Goal: Information Seeking & Learning: Find specific page/section

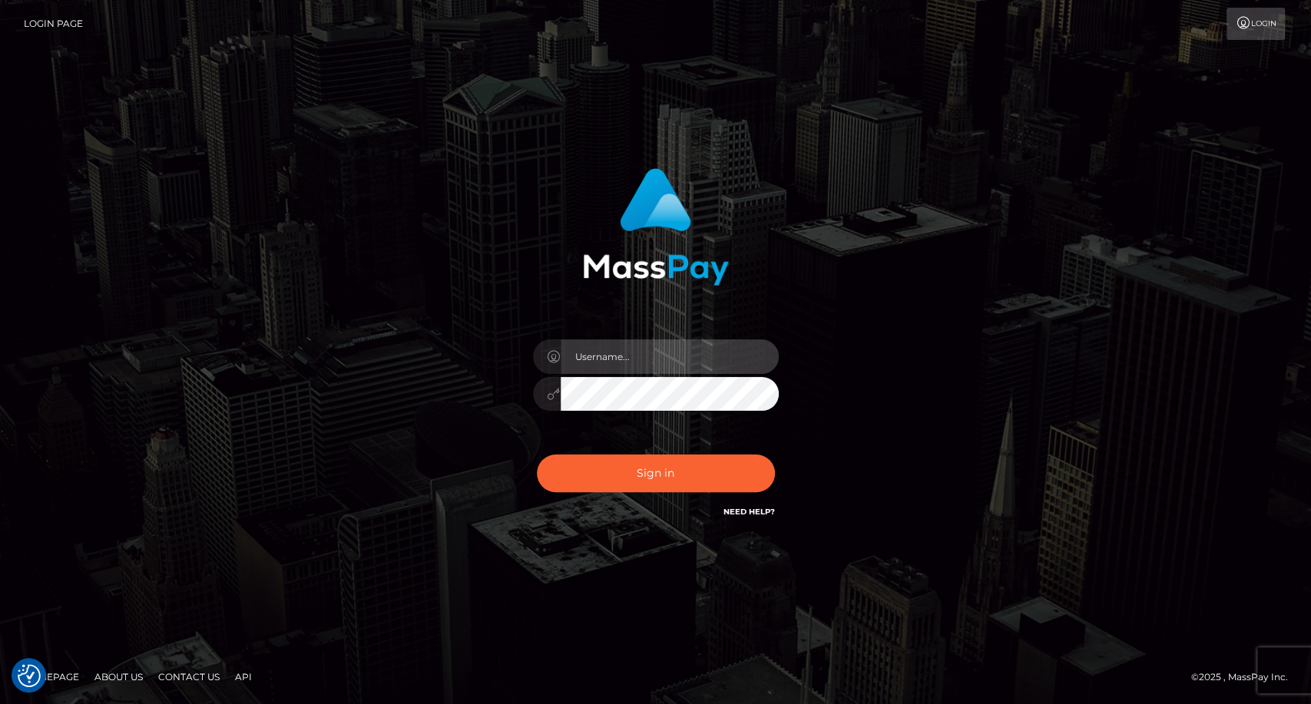
click at [624, 361] on input "text" at bounding box center [670, 356] width 218 height 35
type input "carolina"
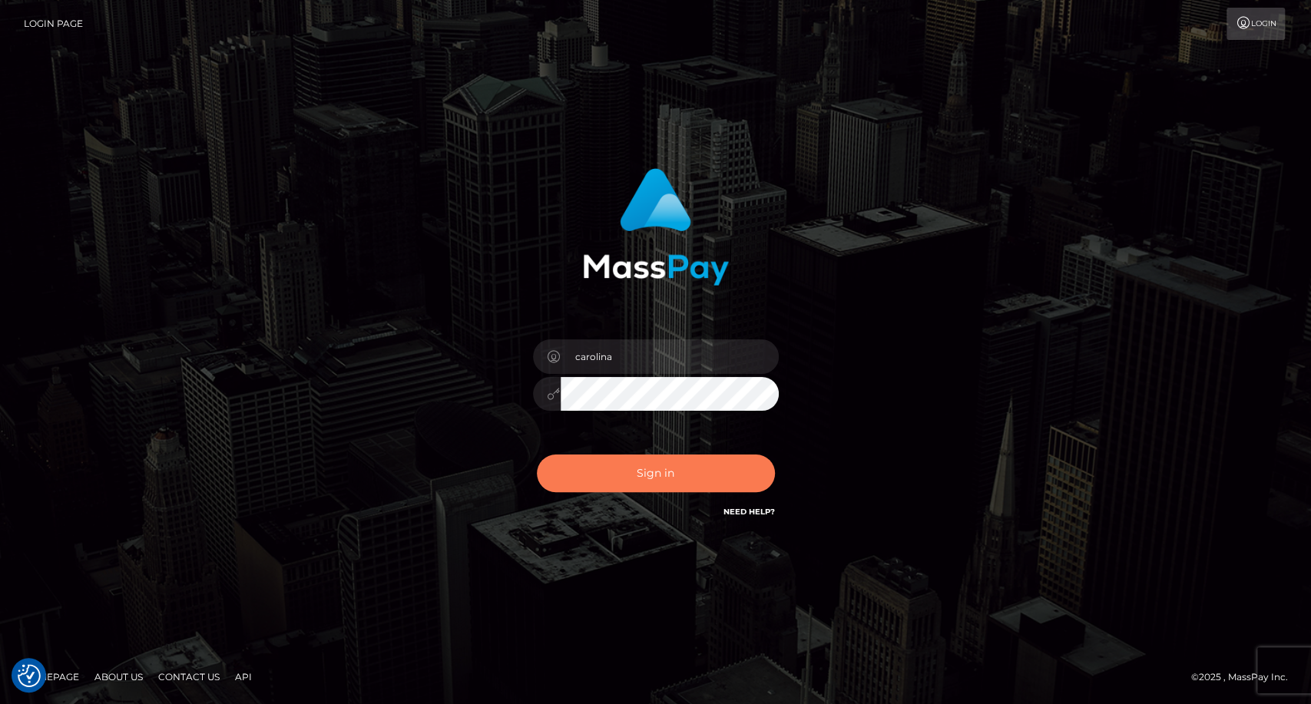
drag, startPoint x: 619, startPoint y: 470, endPoint x: 613, endPoint y: 481, distance: 12.4
click at [619, 472] on button "Sign in" at bounding box center [656, 474] width 238 height 38
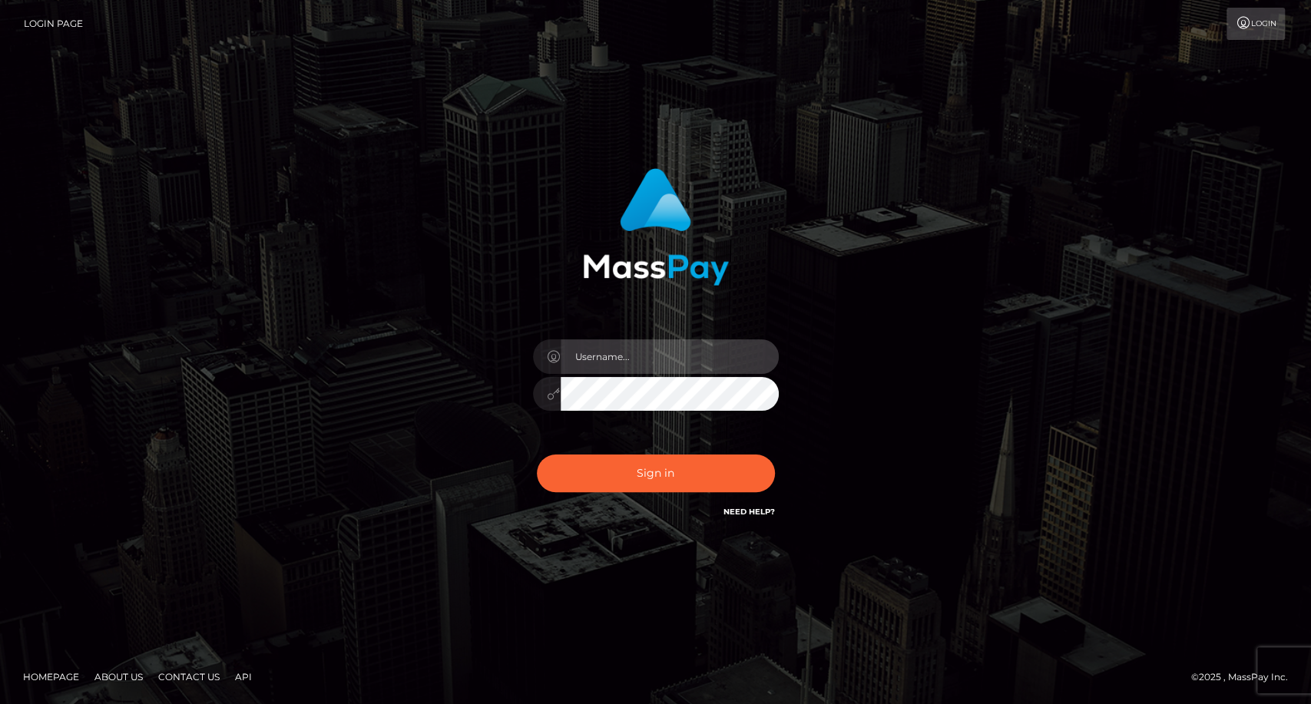
type input "carolina"
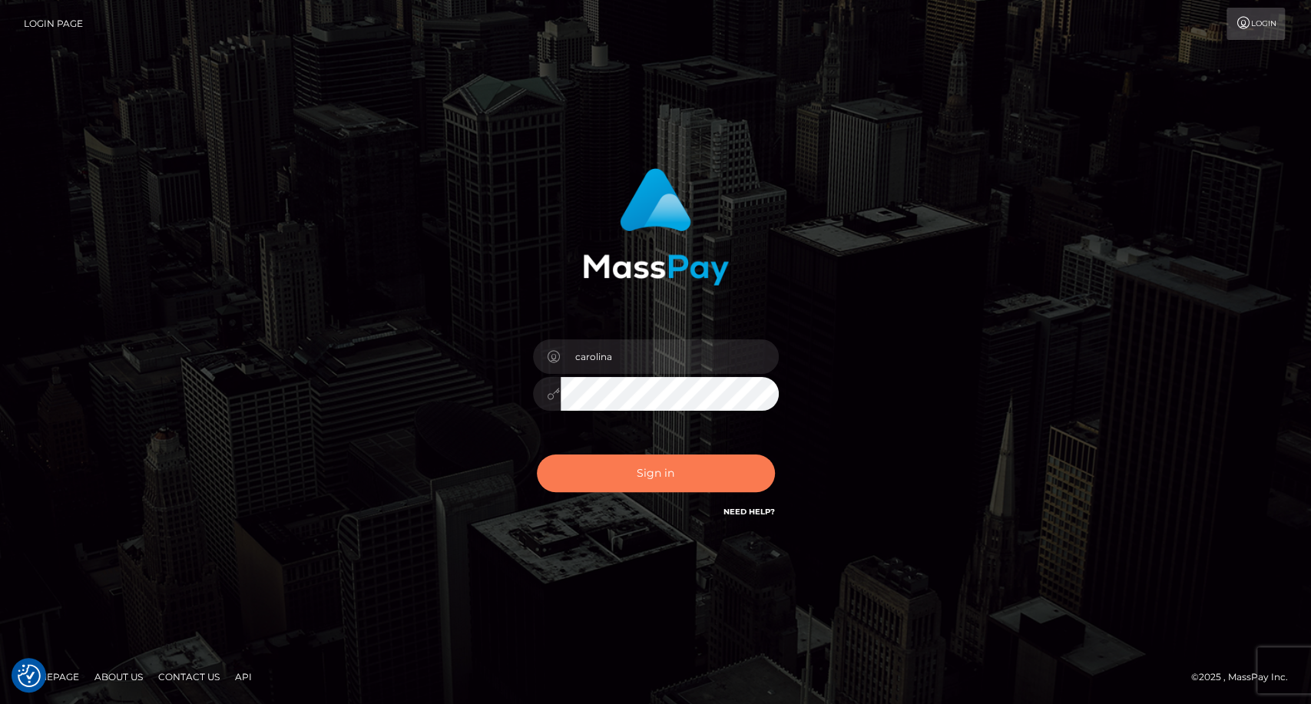
click at [606, 479] on button "Sign in" at bounding box center [656, 474] width 238 height 38
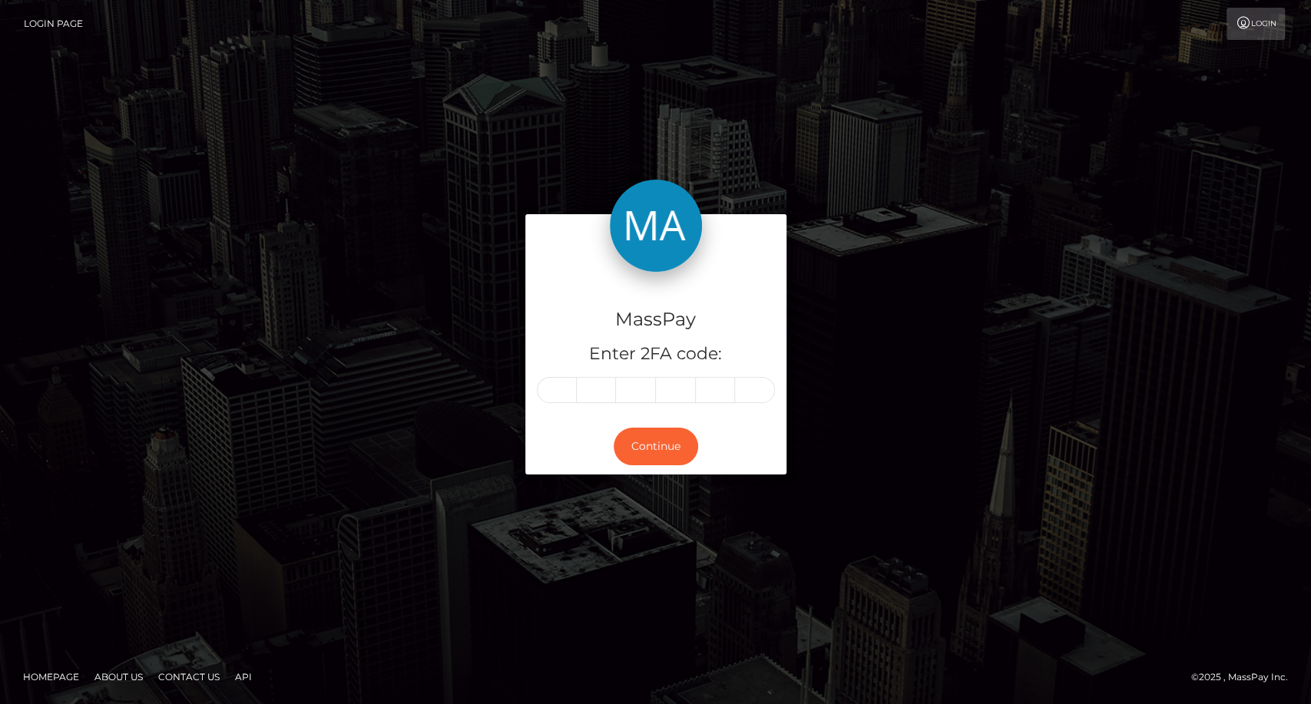
click at [556, 384] on input "text" at bounding box center [557, 390] width 40 height 26
type input "3"
type input "8"
type input "4"
type input "8"
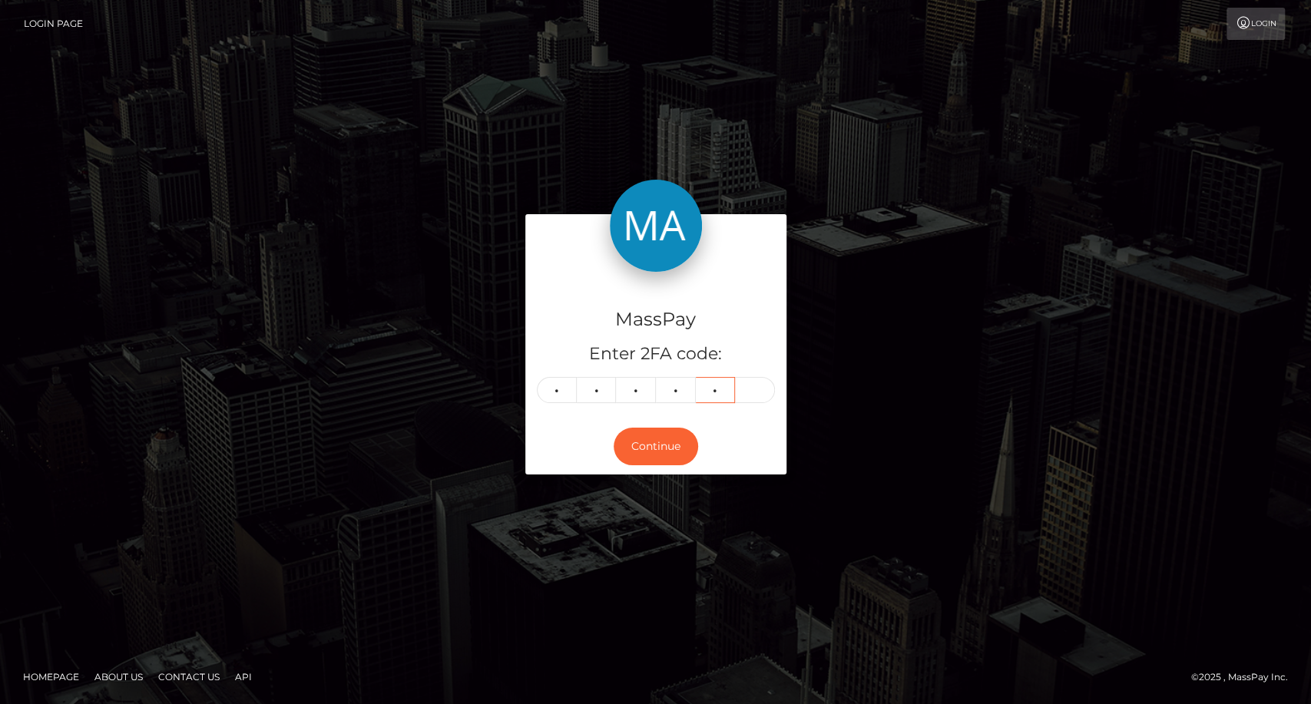
type input "9"
type input "4"
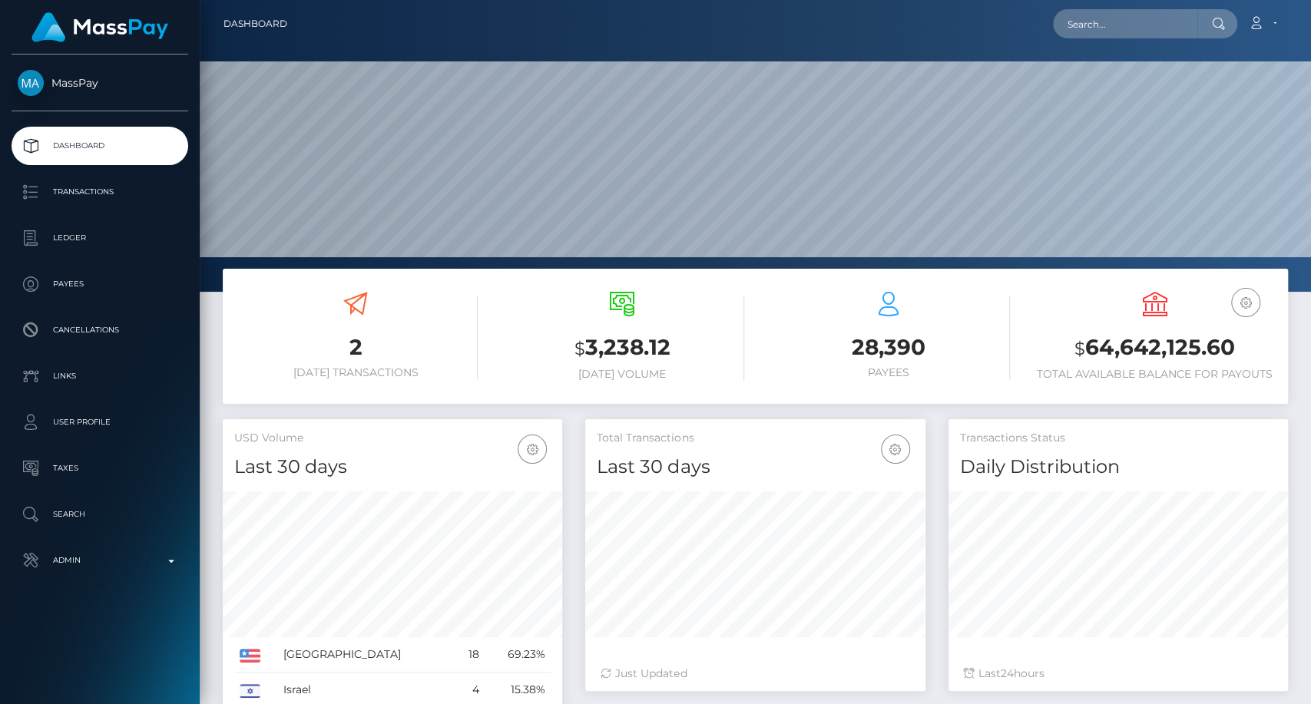
scroll to position [271, 339]
click at [1131, 32] on input "text" at bounding box center [1125, 23] width 144 height 29
drag, startPoint x: 1132, startPoint y: 29, endPoint x: 1147, endPoint y: 19, distance: 17.7
click at [1144, 22] on input "text" at bounding box center [1125, 23] width 144 height 29
paste input "poact_UeMbBZ5sfGx6"
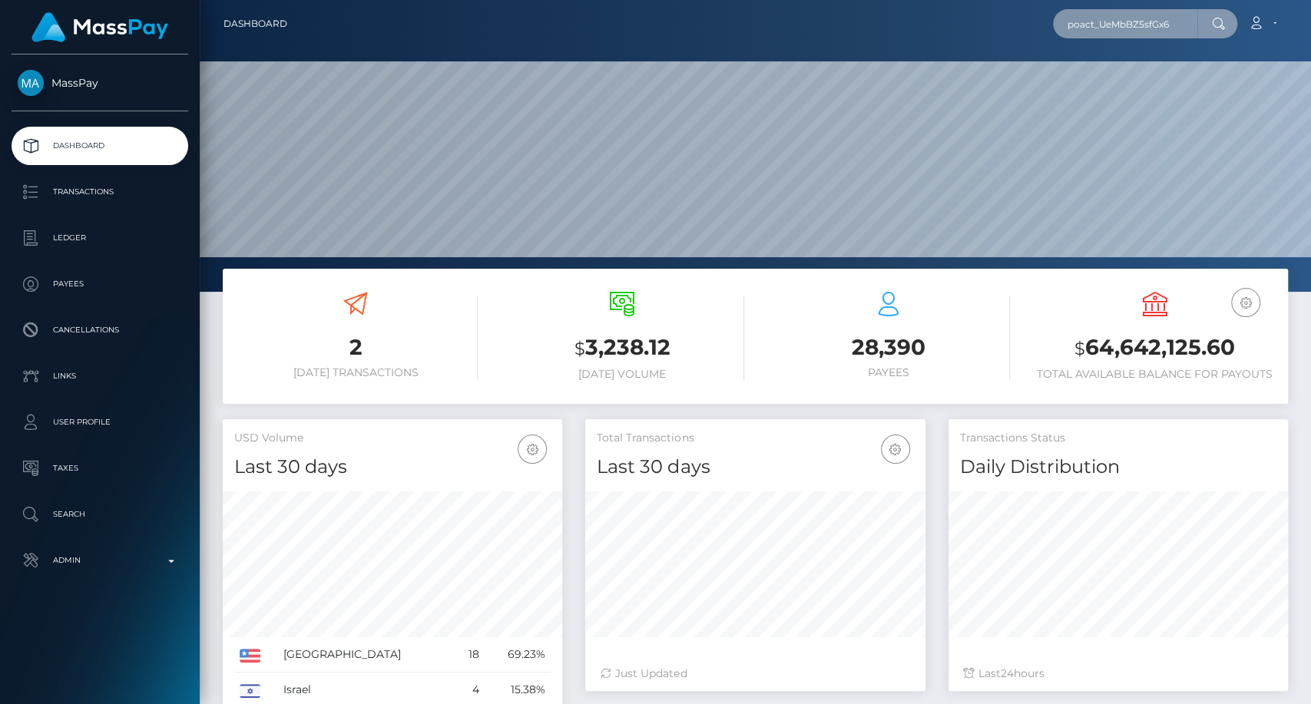
type input "poact_UeMbBZ5sfGx6"
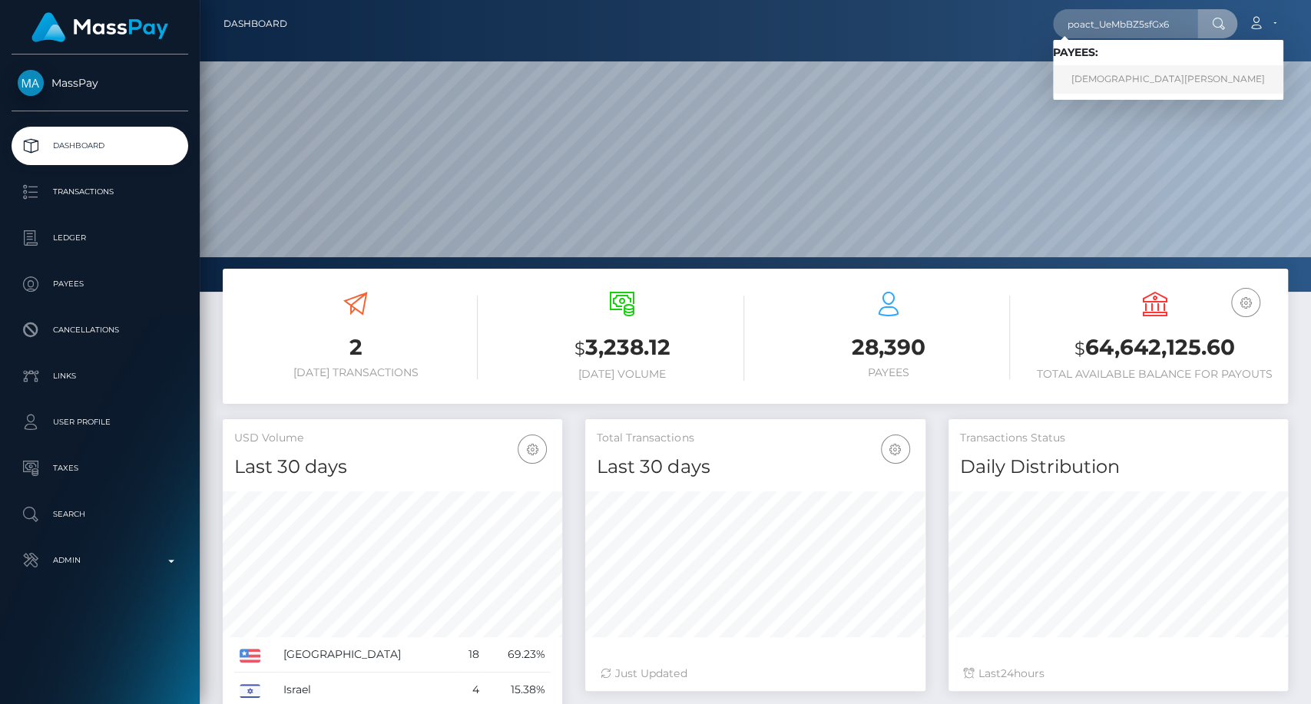
click at [1108, 82] on link "Islam Ahmed" at bounding box center [1168, 79] width 230 height 28
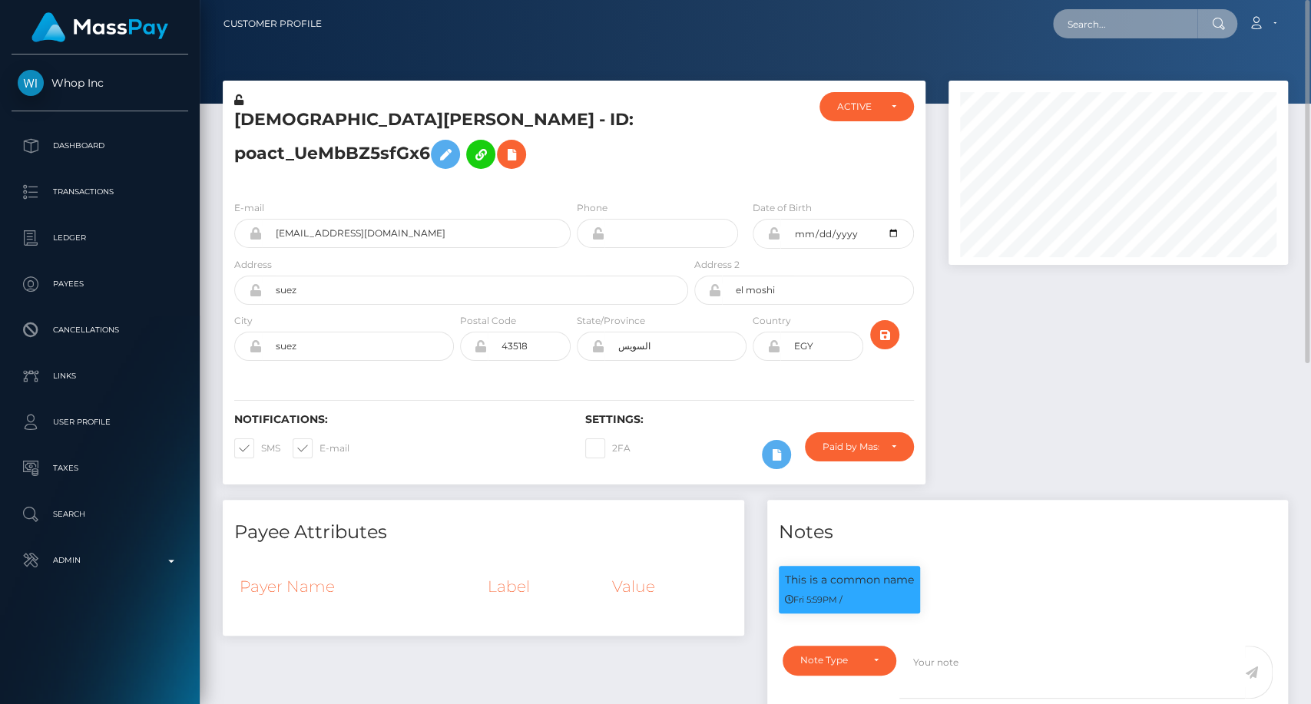
click at [1098, 23] on input "text" at bounding box center [1125, 23] width 144 height 29
paste input "poact_XLEp6EatOZrE"
type input "poact_XLEp6EatOZrE"
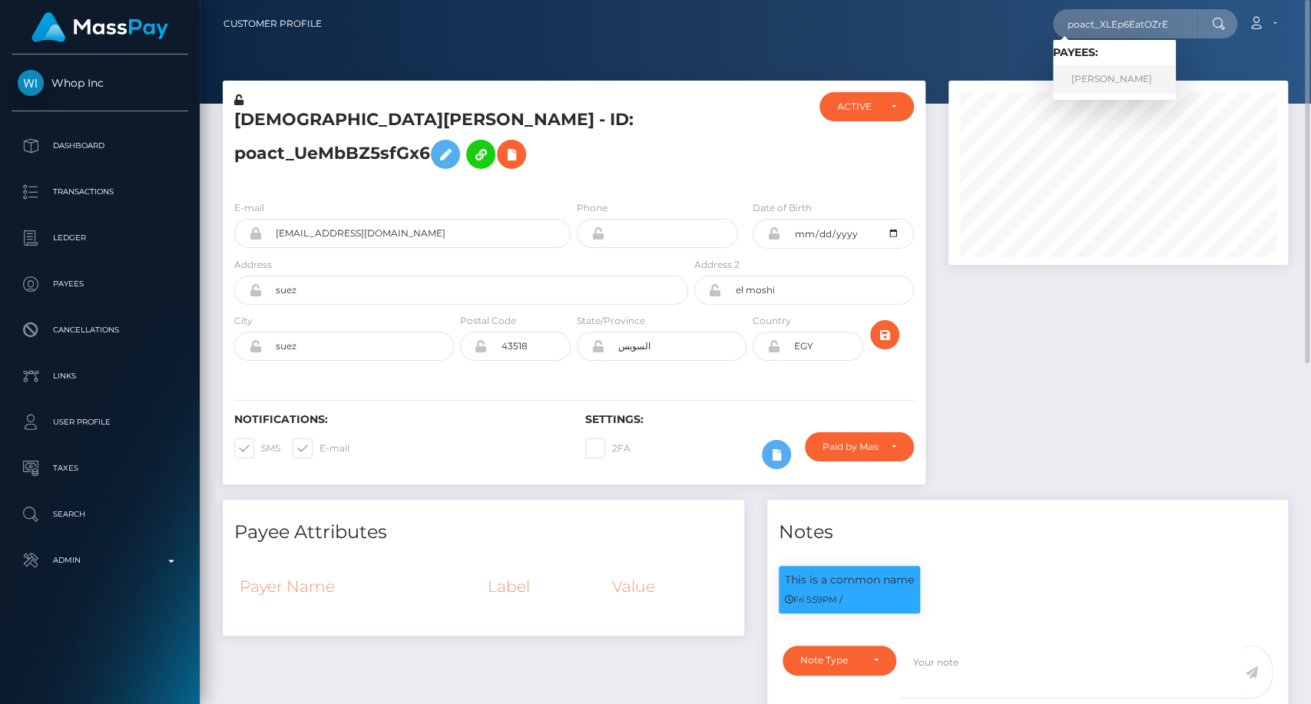
click at [1100, 81] on link "Jurin Gohain" at bounding box center [1114, 79] width 123 height 28
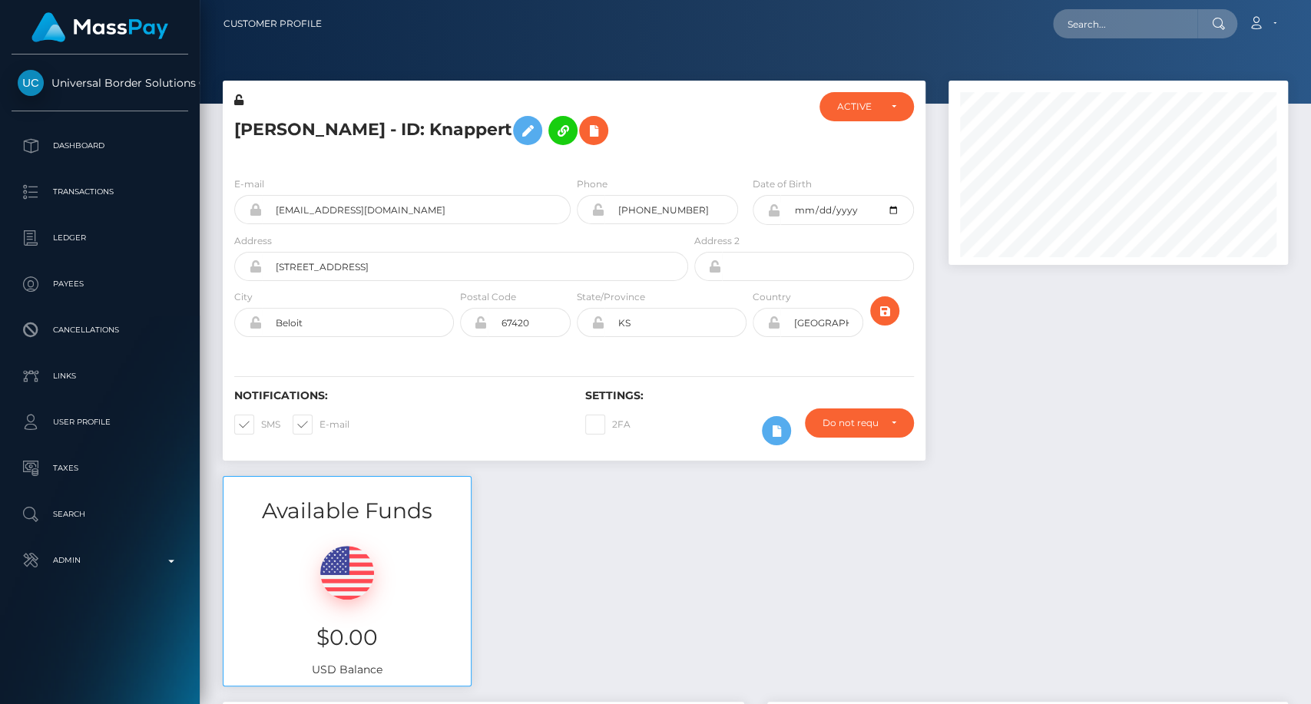
scroll to position [184, 339]
click at [1118, 20] on input "text" at bounding box center [1125, 23] width 144 height 29
paste input "435301"
type input "435301"
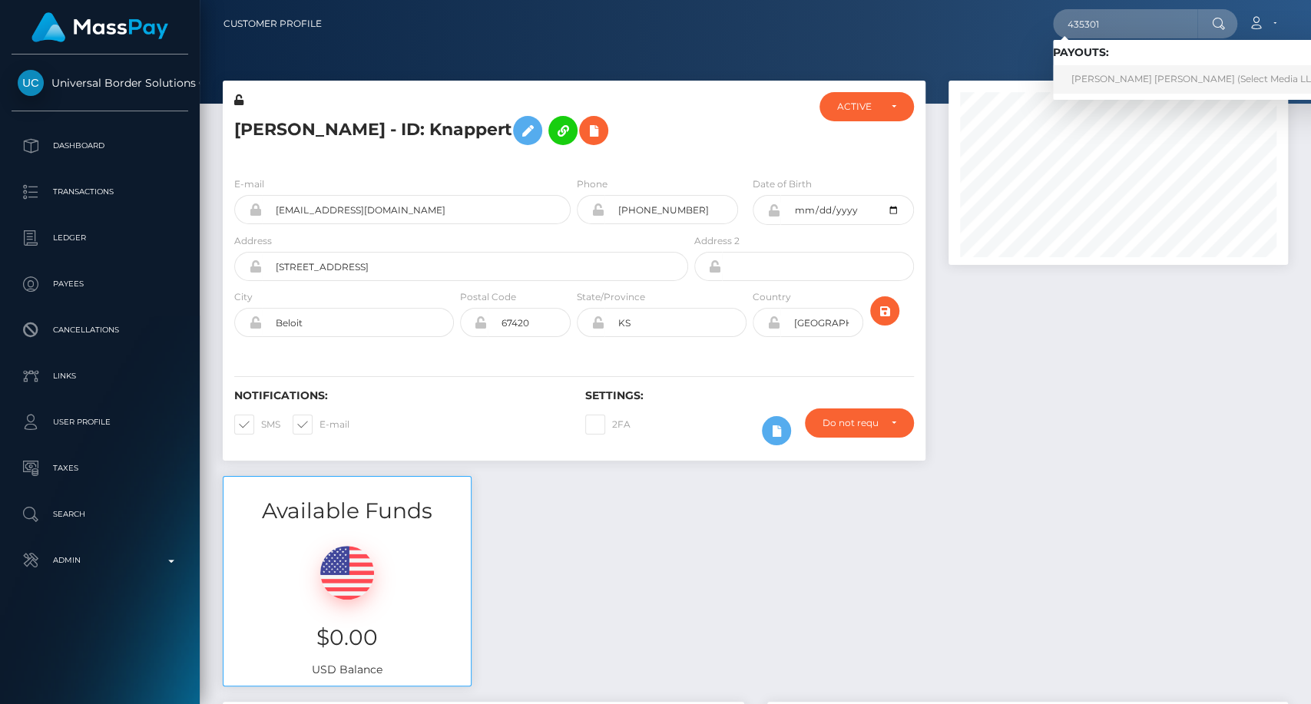
click at [1159, 84] on link "Jaymee null Vaughn (Select Media LLC - )" at bounding box center [1200, 79] width 295 height 28
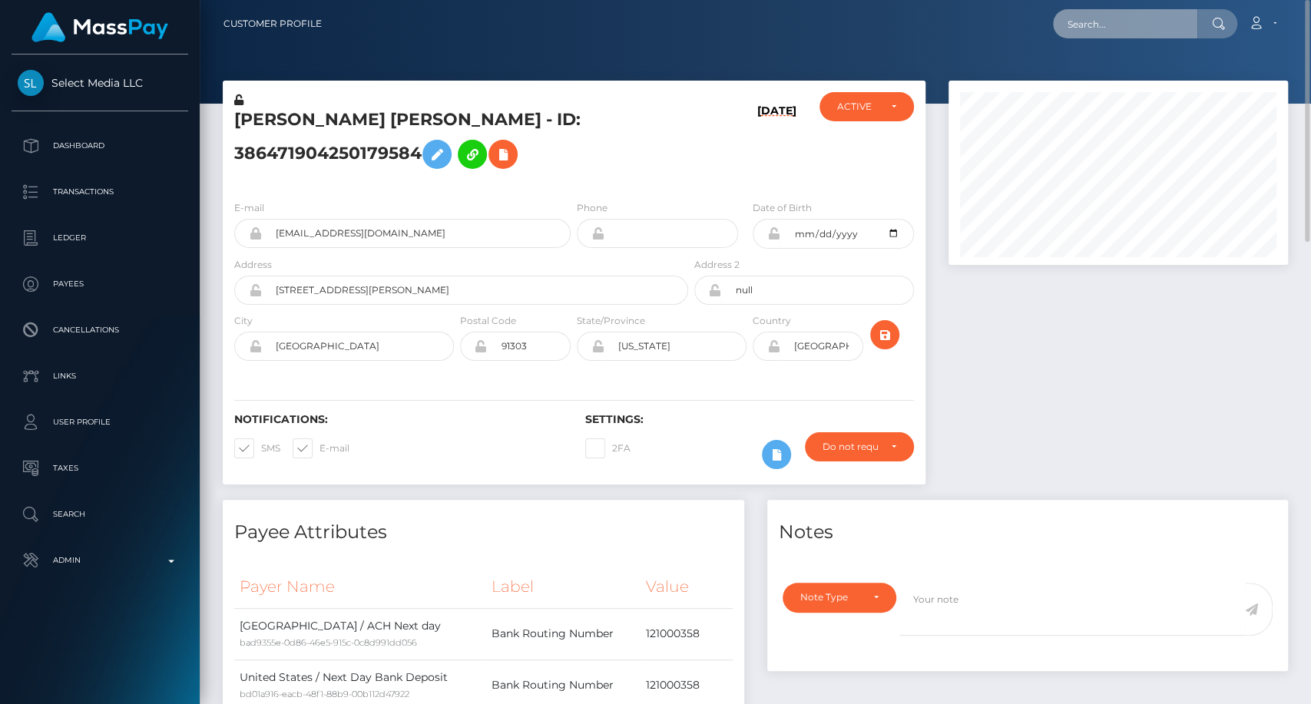
click at [1140, 28] on input "text" at bounding box center [1125, 23] width 144 height 29
paste input "abyssd@icloud.com"
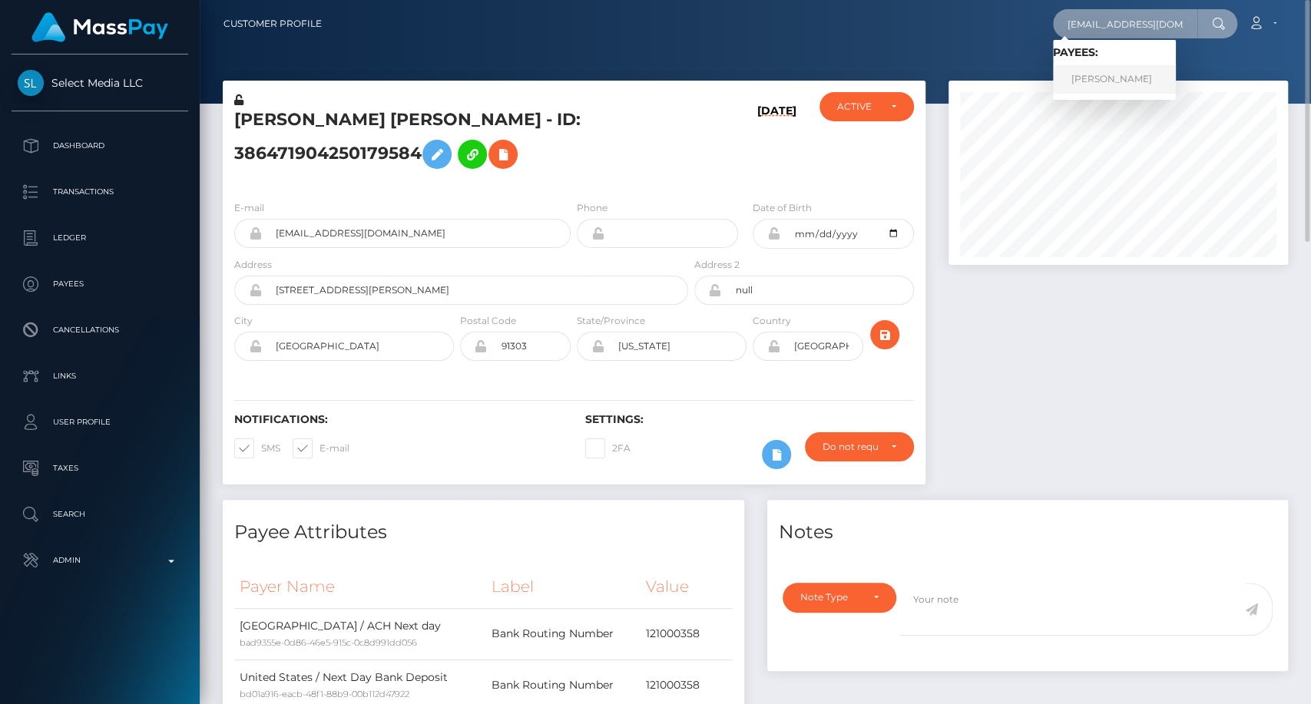
type input "abyssd@icloud.com"
click at [1124, 80] on link "Jeremy Loatman" at bounding box center [1114, 79] width 123 height 28
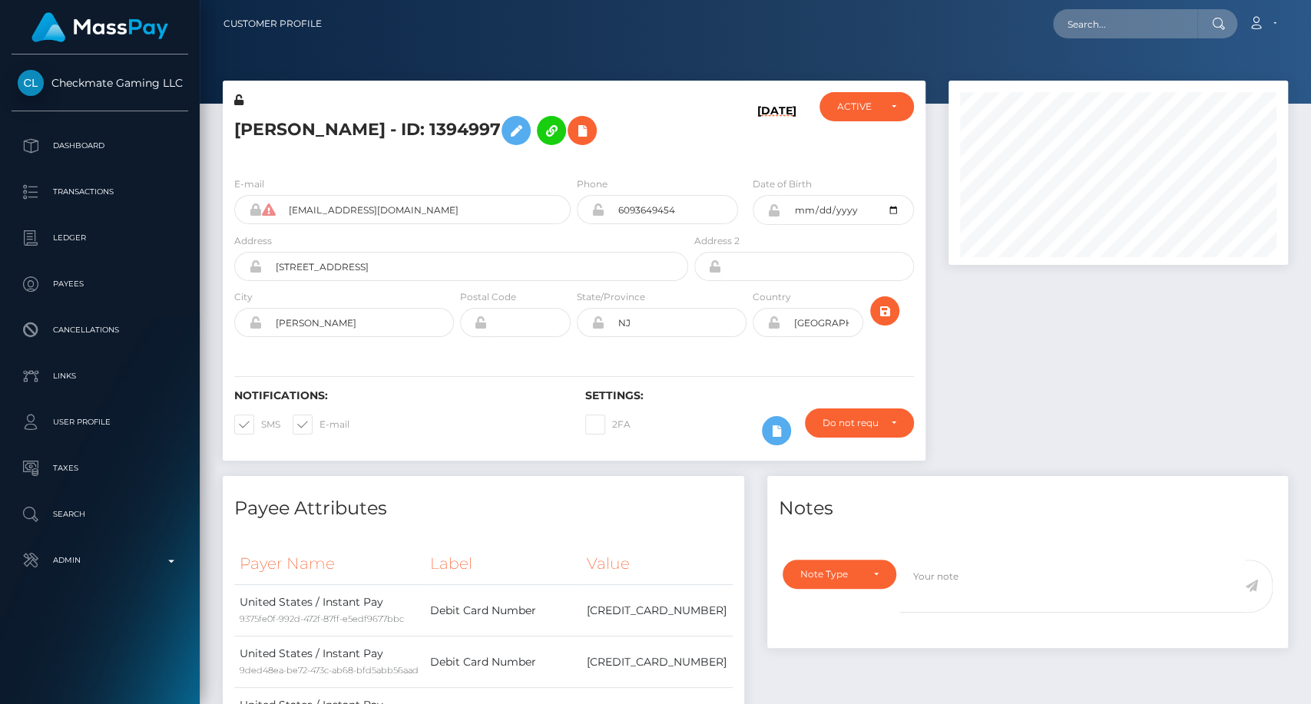
scroll to position [184, 339]
click at [272, 211] on icon at bounding box center [268, 210] width 13 height 12
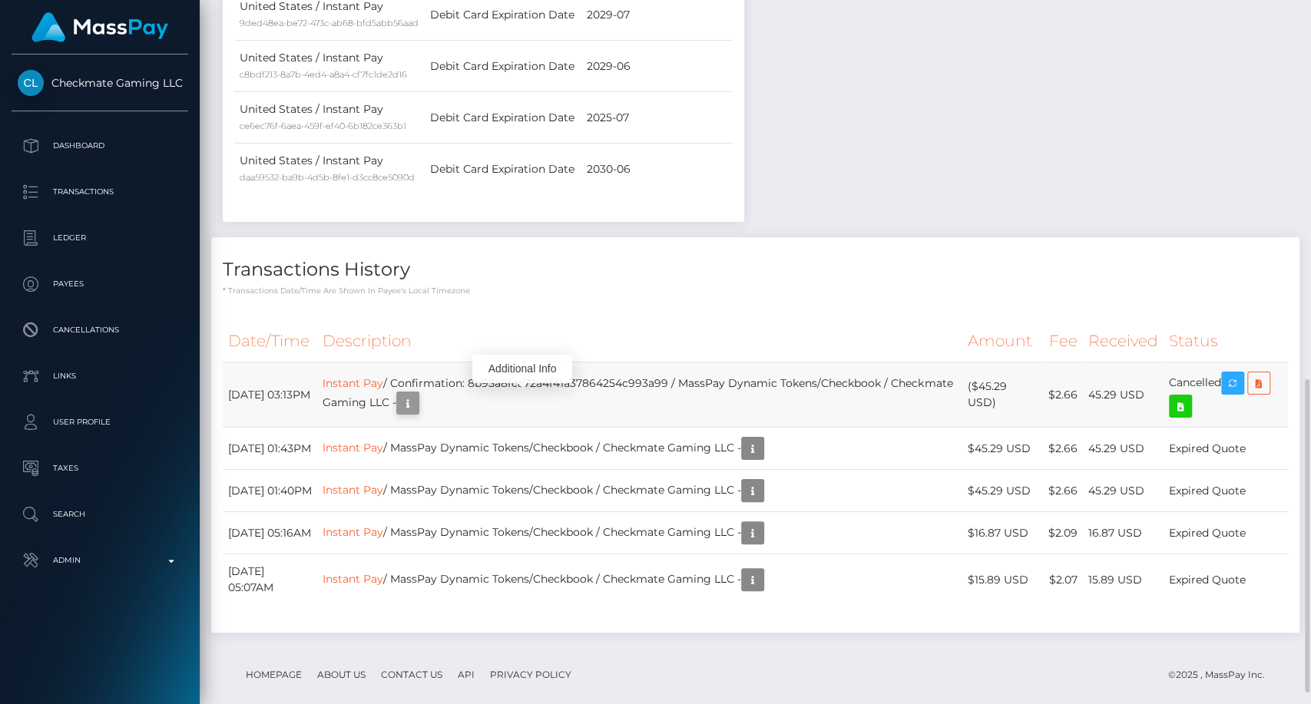
click at [417, 402] on icon "button" at bounding box center [408, 403] width 18 height 19
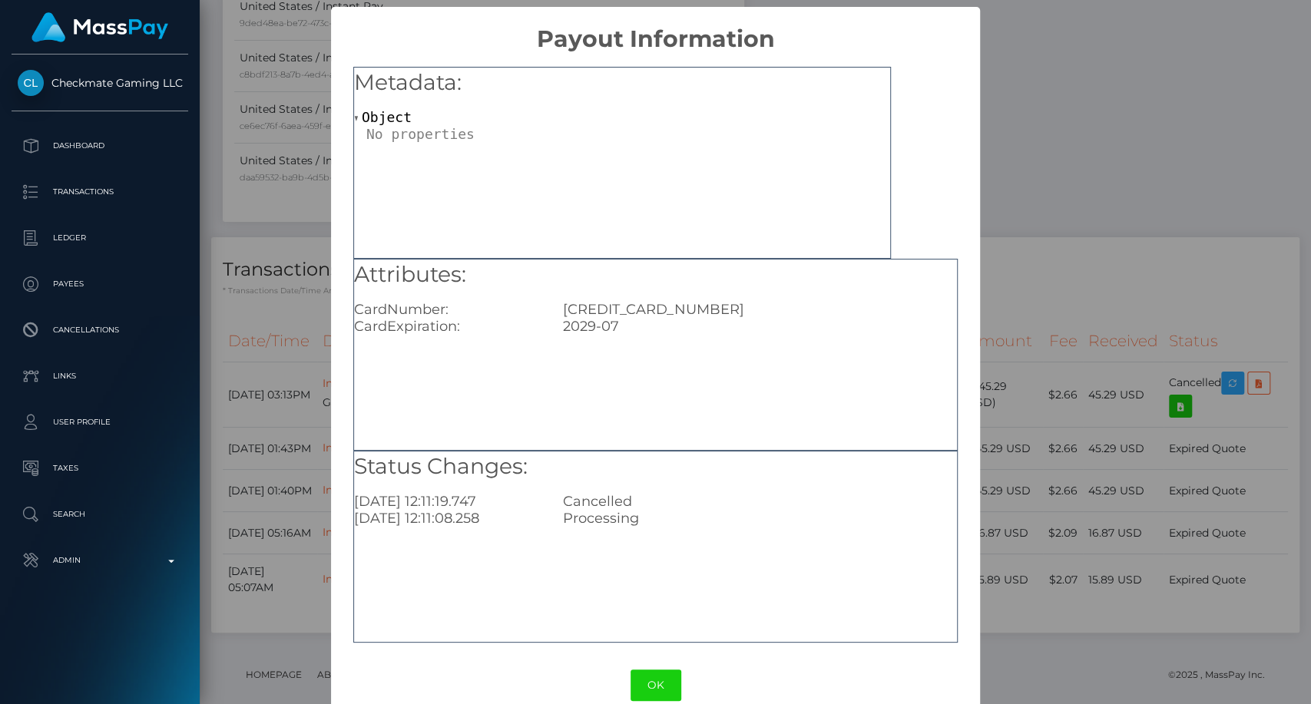
click at [1020, 182] on div "× Payout Information Metadata: Object Attributes: CardNumber: [CREDIT_CARD_NUMB…" at bounding box center [655, 352] width 1311 height 704
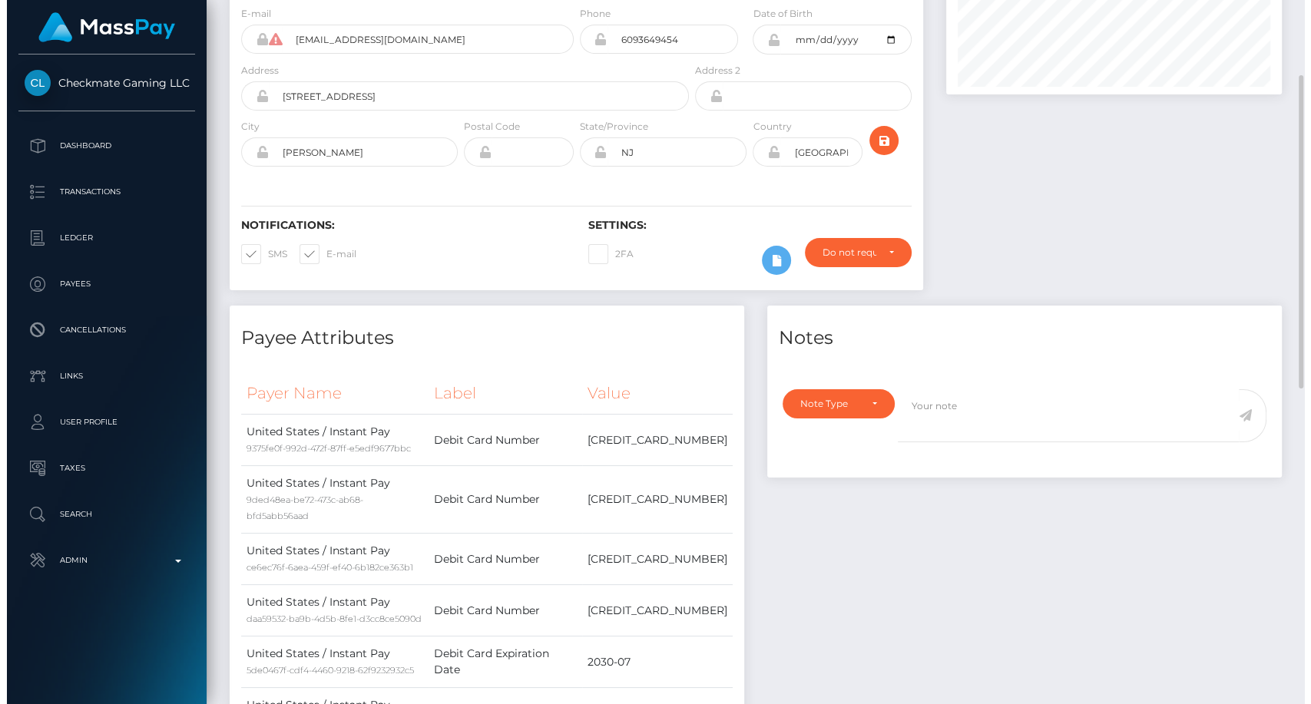
scroll to position [0, 0]
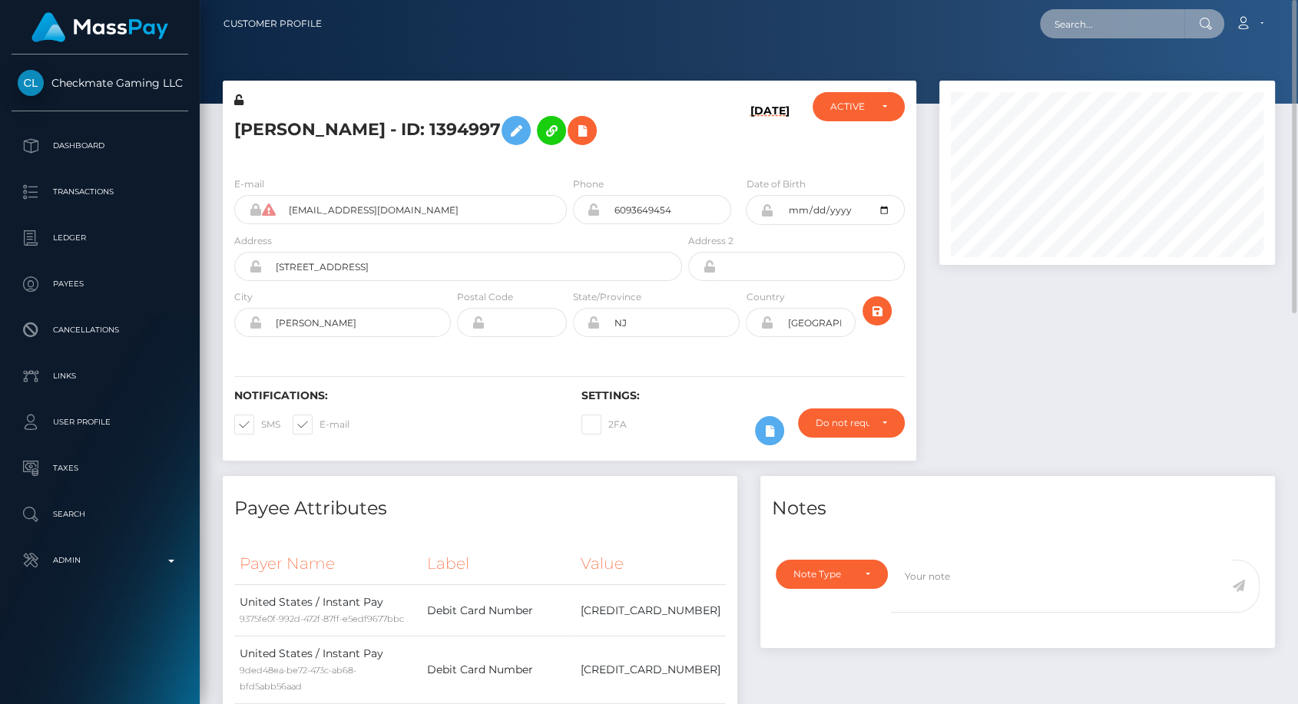
click at [1101, 22] on input "text" at bounding box center [1112, 23] width 144 height 29
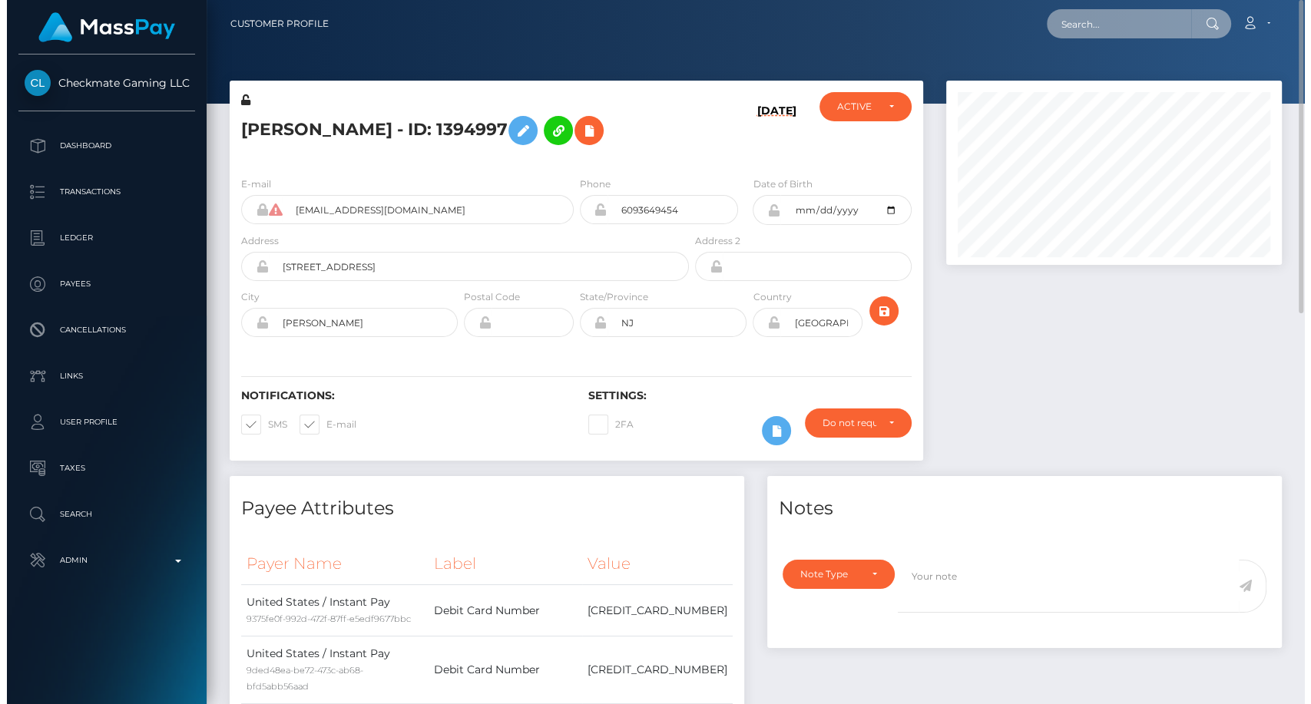
scroll to position [184, 339]
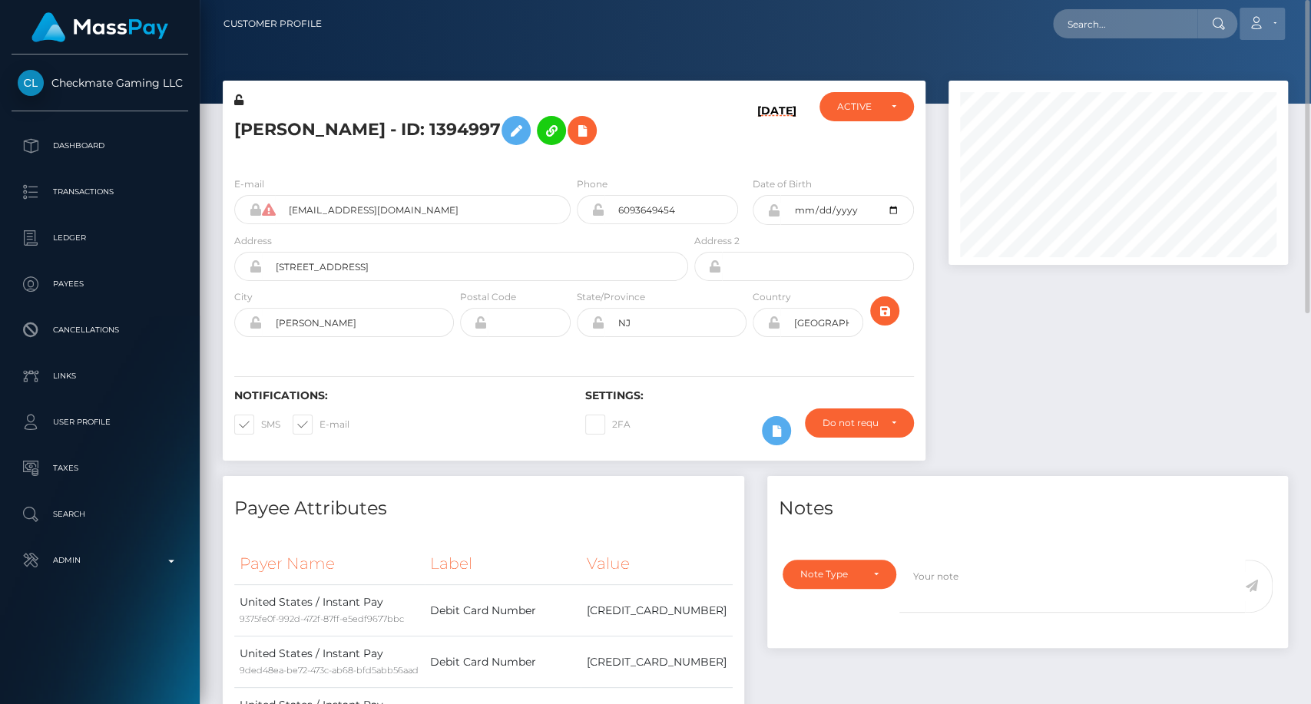
click at [1258, 26] on icon at bounding box center [1256, 23] width 16 height 12
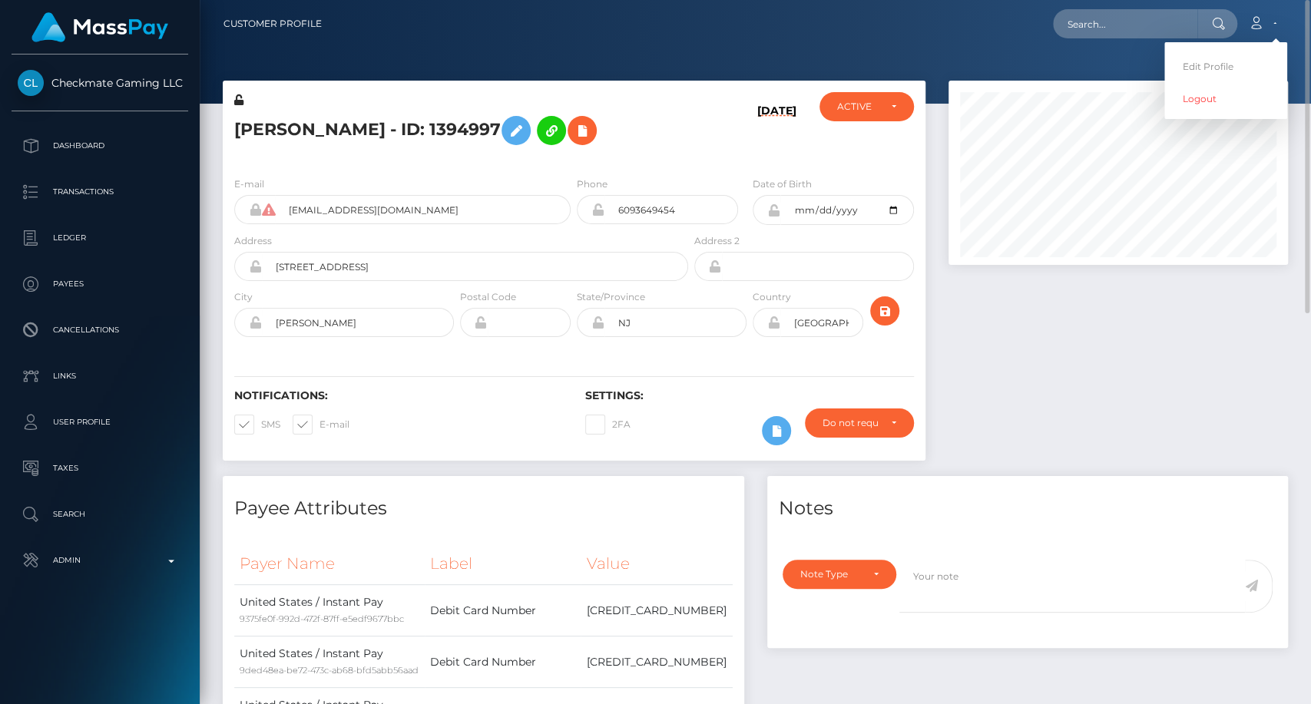
click at [1156, 364] on div at bounding box center [1118, 279] width 363 height 396
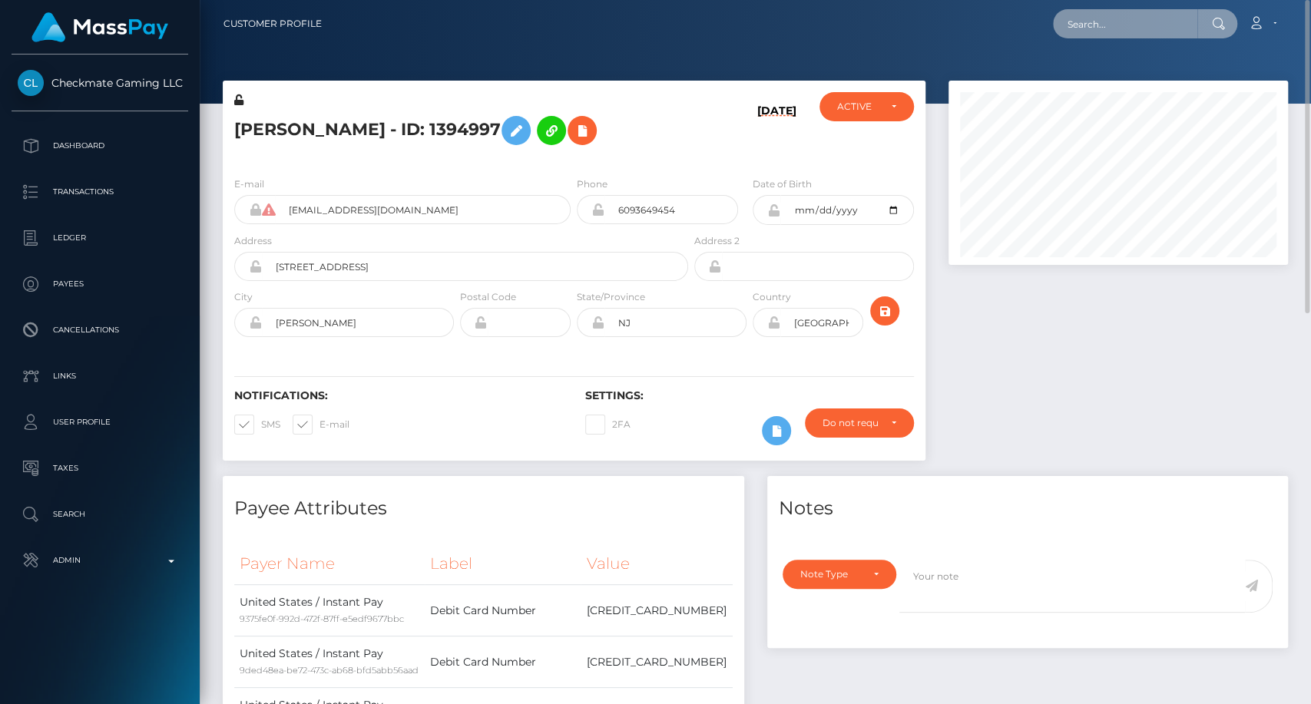
click at [1131, 22] on input "text" at bounding box center [1125, 23] width 144 height 29
click at [984, 379] on div at bounding box center [1118, 279] width 363 height 396
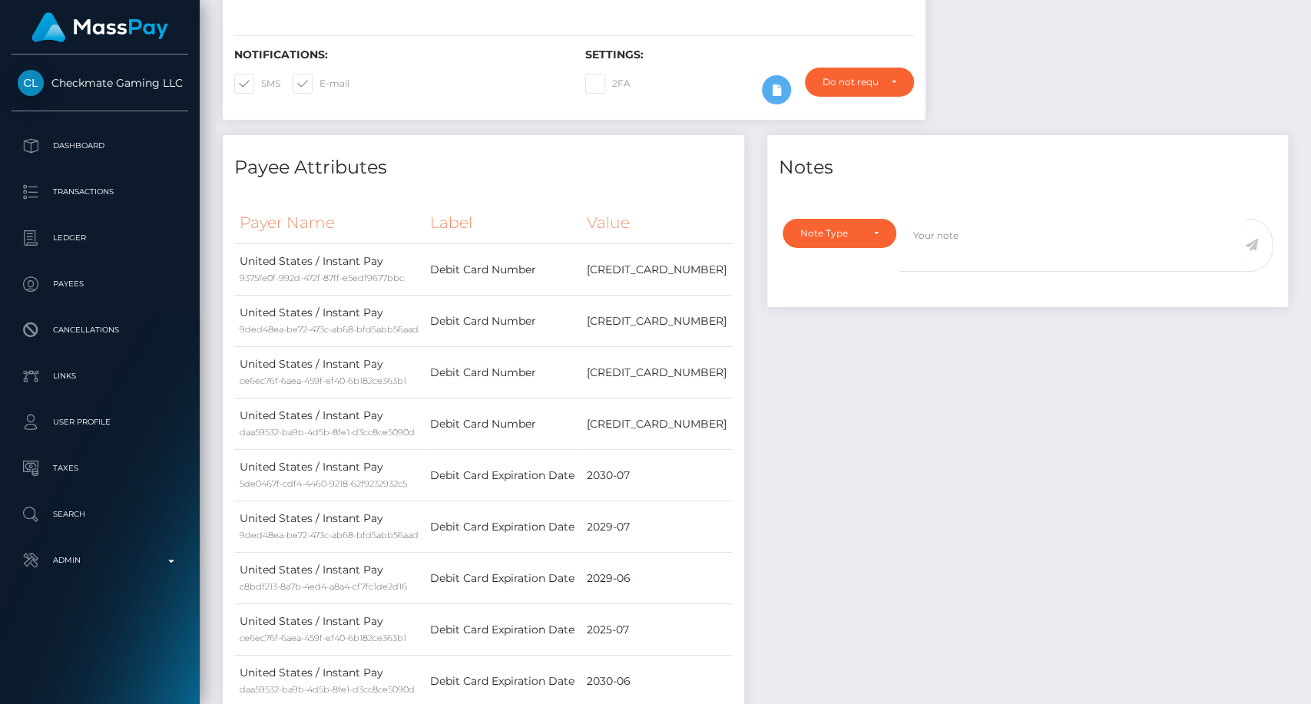
scroll to position [0, 0]
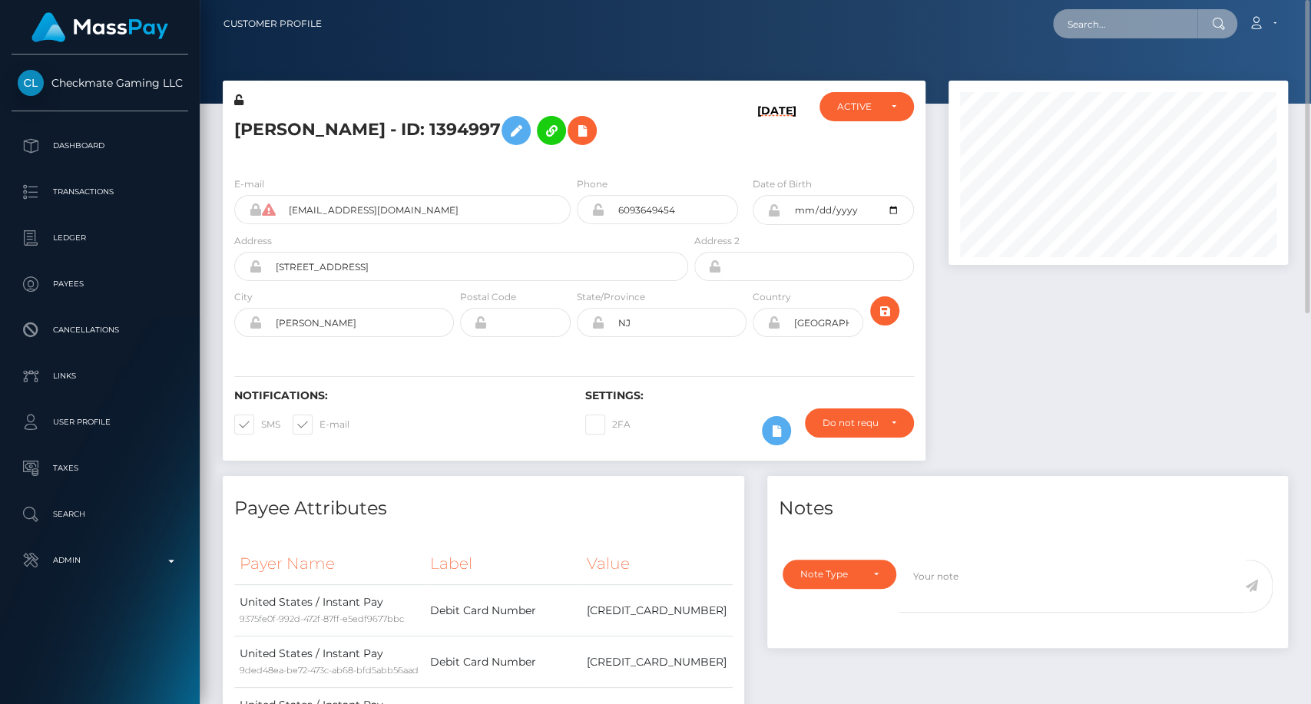
click at [1112, 23] on input "text" at bounding box center [1125, 23] width 144 height 29
paste input "[EMAIL_ADDRESS][DOMAIN_NAME]"
type input "[EMAIL_ADDRESS][DOMAIN_NAME]"
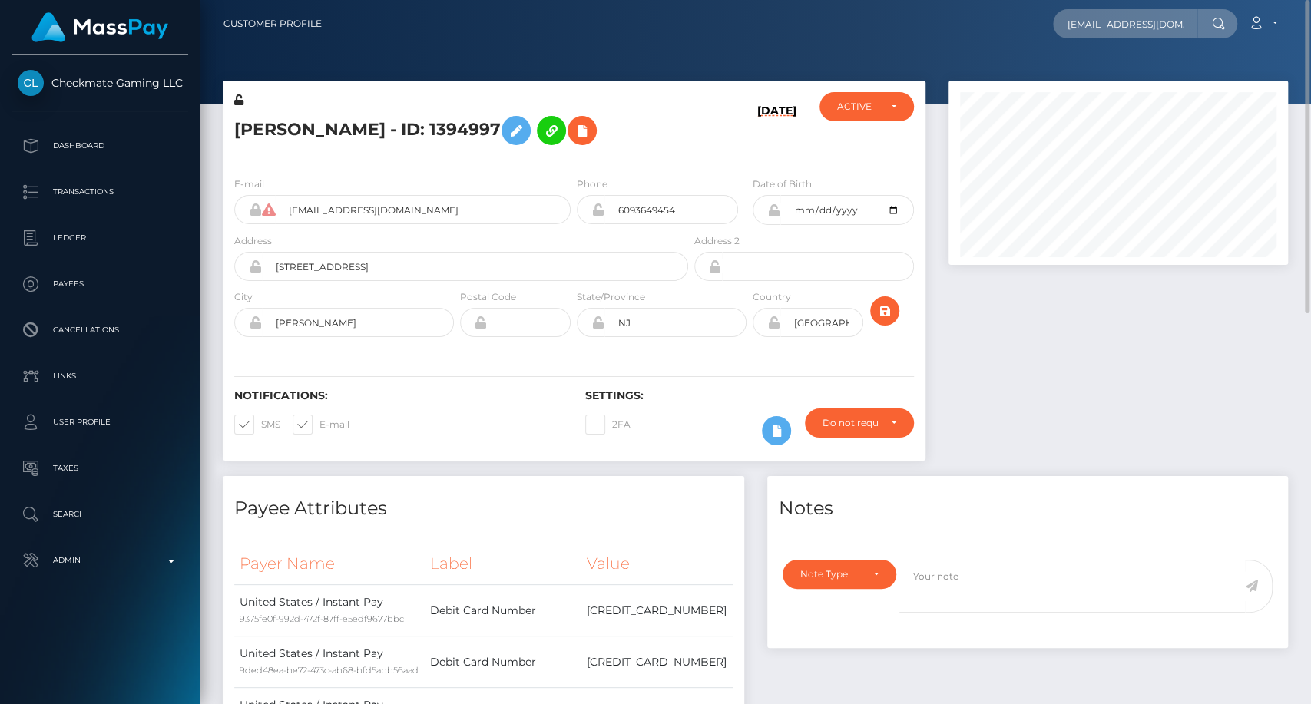
click at [1217, 25] on icon at bounding box center [1218, 24] width 13 height 12
click at [1183, 28] on input "[EMAIL_ADDRESS][DOMAIN_NAME]" at bounding box center [1125, 23] width 144 height 29
click at [1188, 18] on input "[EMAIL_ADDRESS][DOMAIN_NAME]" at bounding box center [1125, 23] width 144 height 29
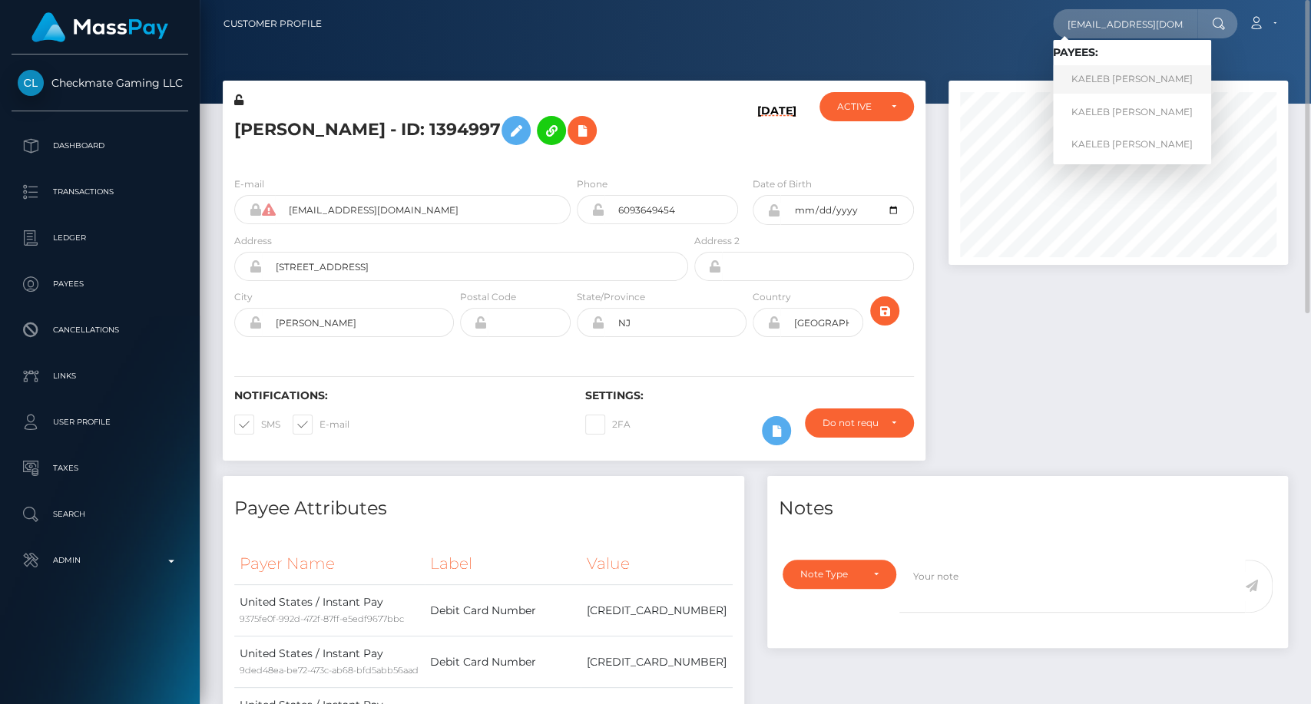
click at [1148, 88] on link "KAELEB [PERSON_NAME]" at bounding box center [1132, 79] width 158 height 28
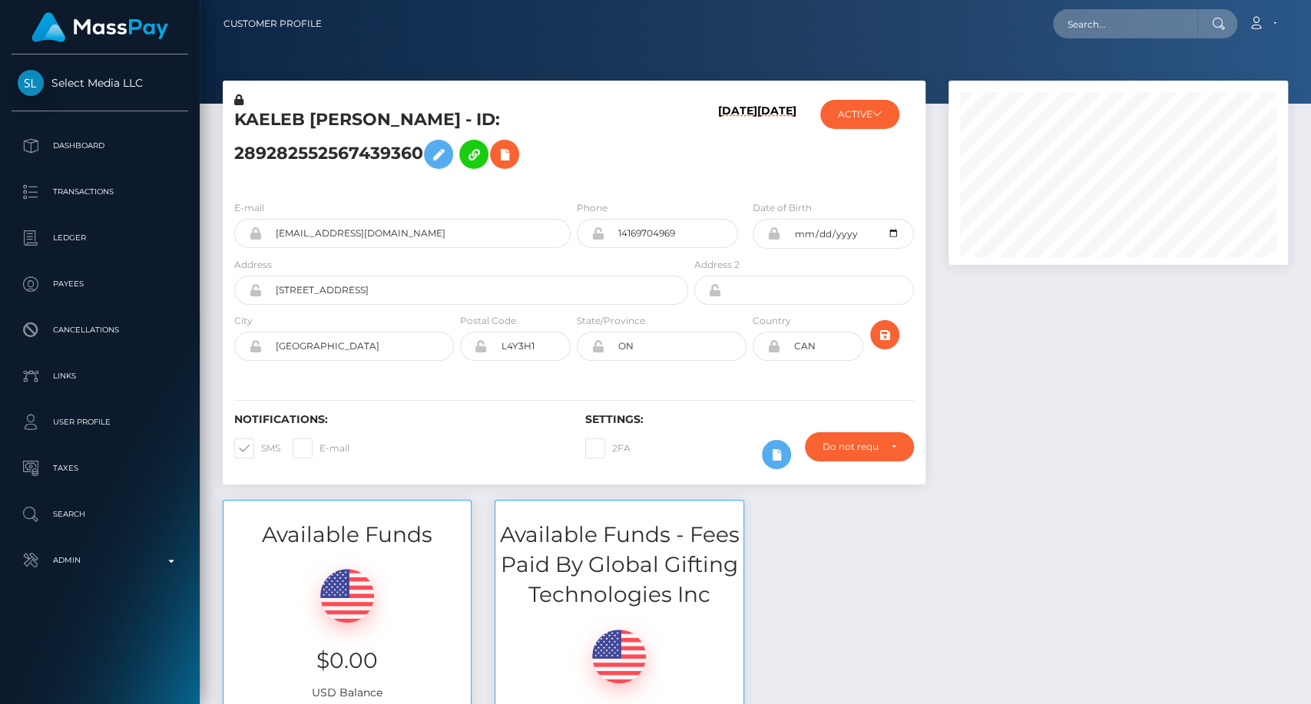
scroll to position [184, 339]
click at [1121, 26] on input "text" at bounding box center [1125, 23] width 144 height 29
paste input "poppykinkqueen@gmail.com"
type input "[EMAIL_ADDRESS][DOMAIN_NAME]"
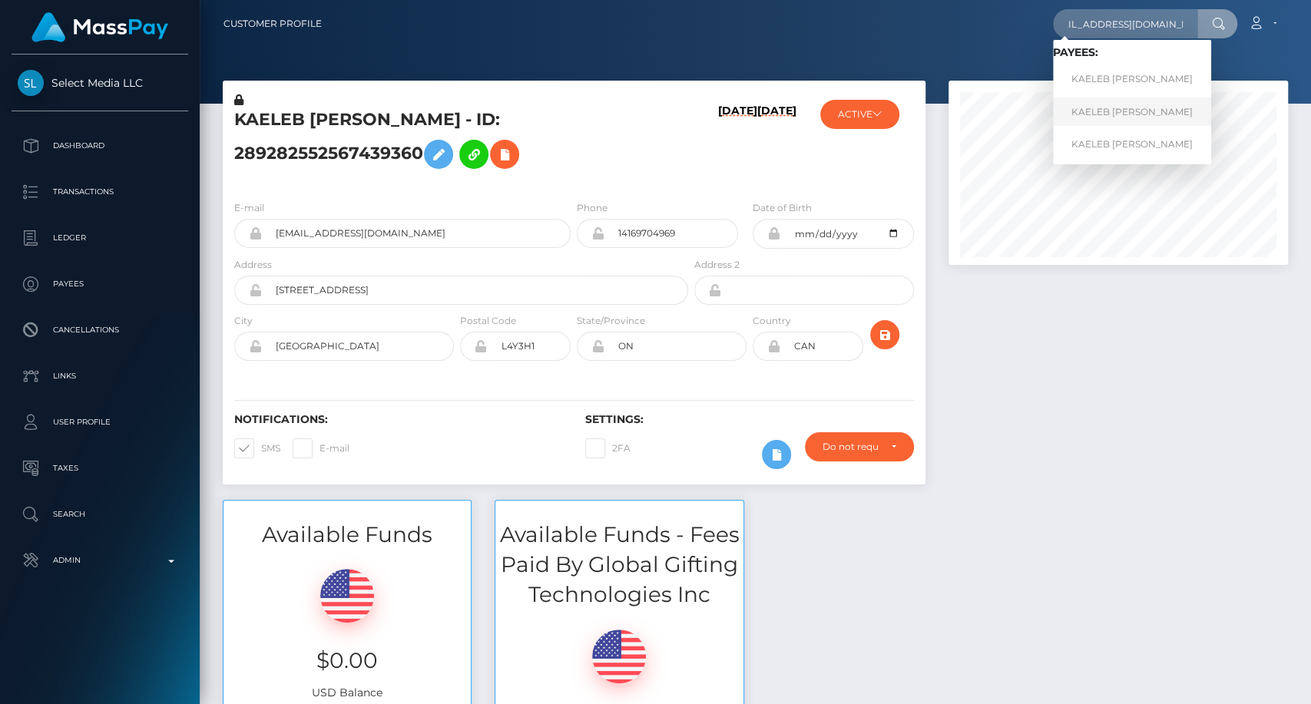
scroll to position [0, 0]
click at [1115, 115] on link "KAELEB ANDREW HIGGINS" at bounding box center [1132, 112] width 158 height 28
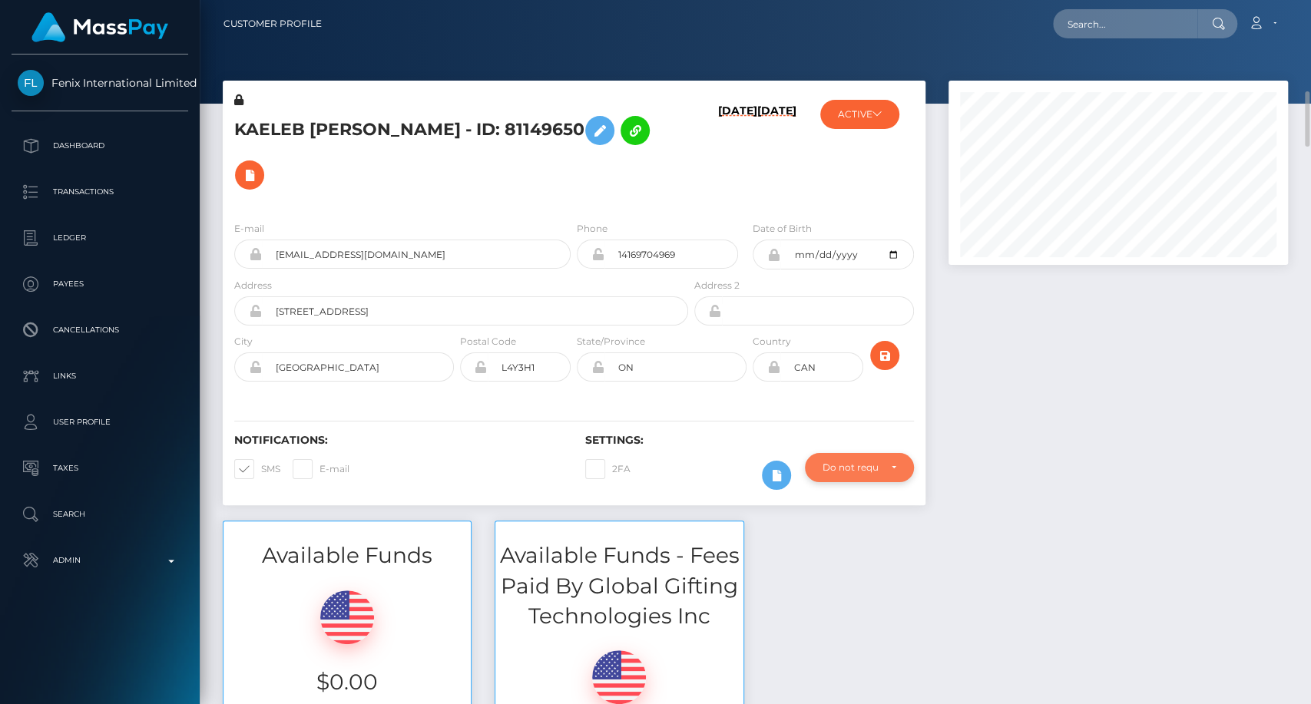
scroll to position [184, 339]
click at [1121, 15] on input "text" at bounding box center [1125, 23] width 144 height 29
paste input "[EMAIL_ADDRESS][DOMAIN_NAME]"
type input "[EMAIL_ADDRESS][DOMAIN_NAME]"
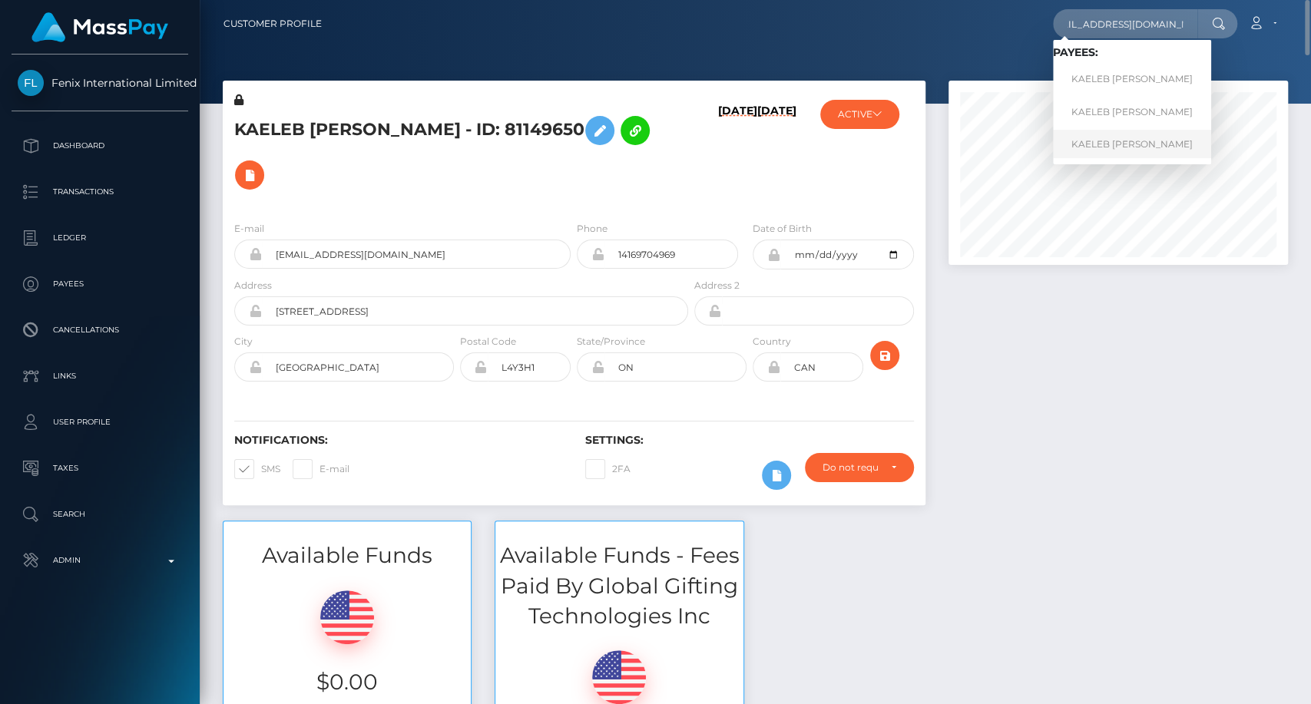
click at [1160, 147] on link "KAELEB [PERSON_NAME]" at bounding box center [1132, 144] width 158 height 28
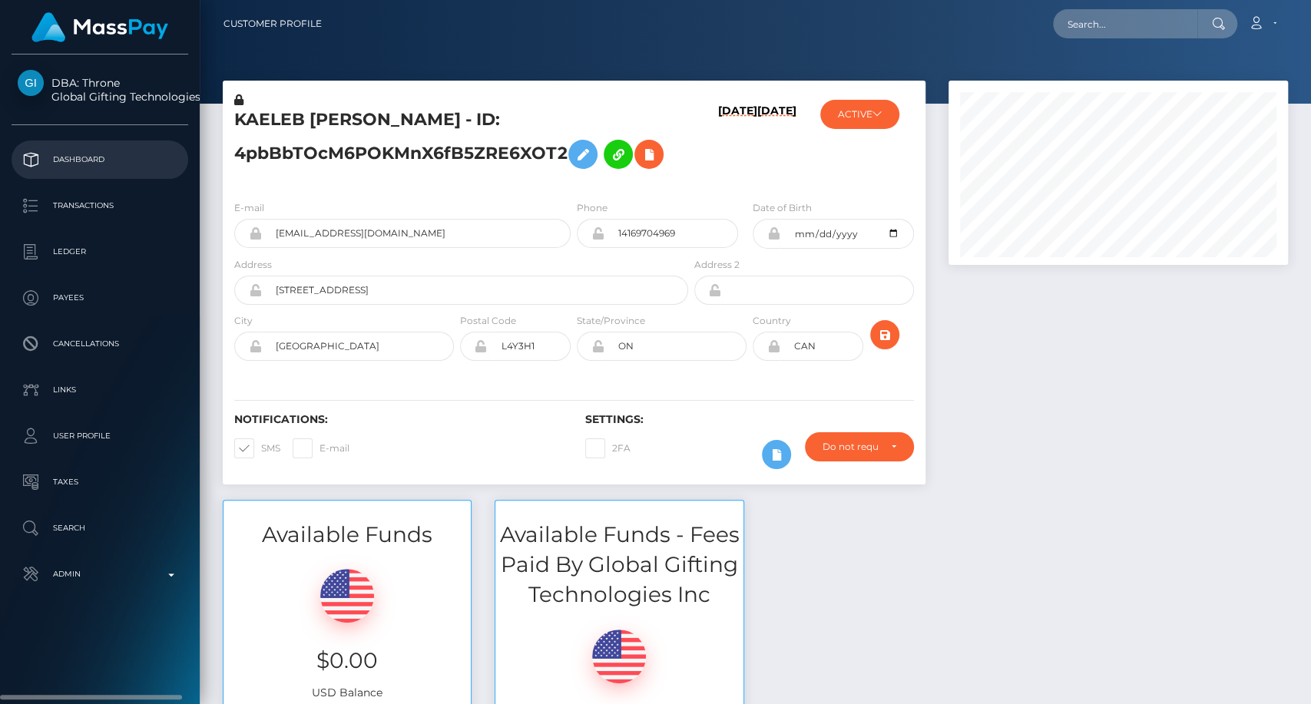
click at [92, 164] on p "Dashboard" at bounding box center [100, 159] width 164 height 23
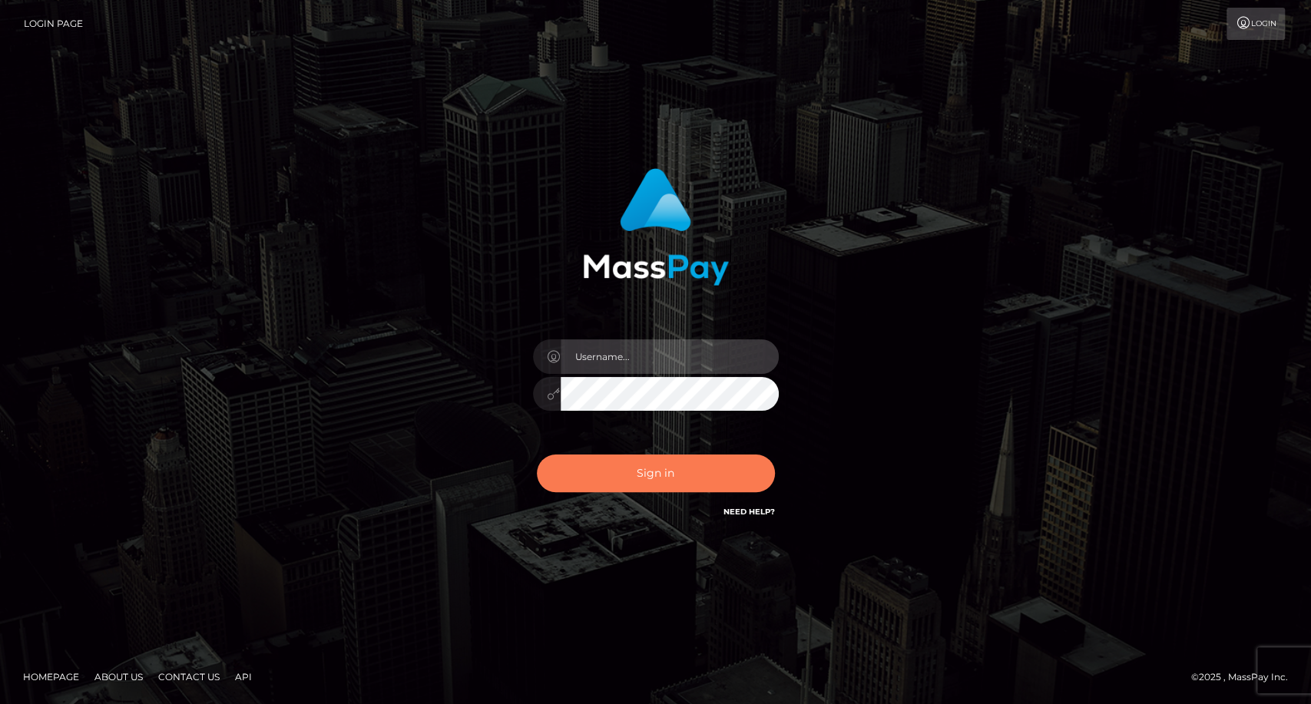
type input "carolina"
click at [676, 481] on button "Sign in" at bounding box center [656, 474] width 238 height 38
